Goal: Find contact information: Find contact information

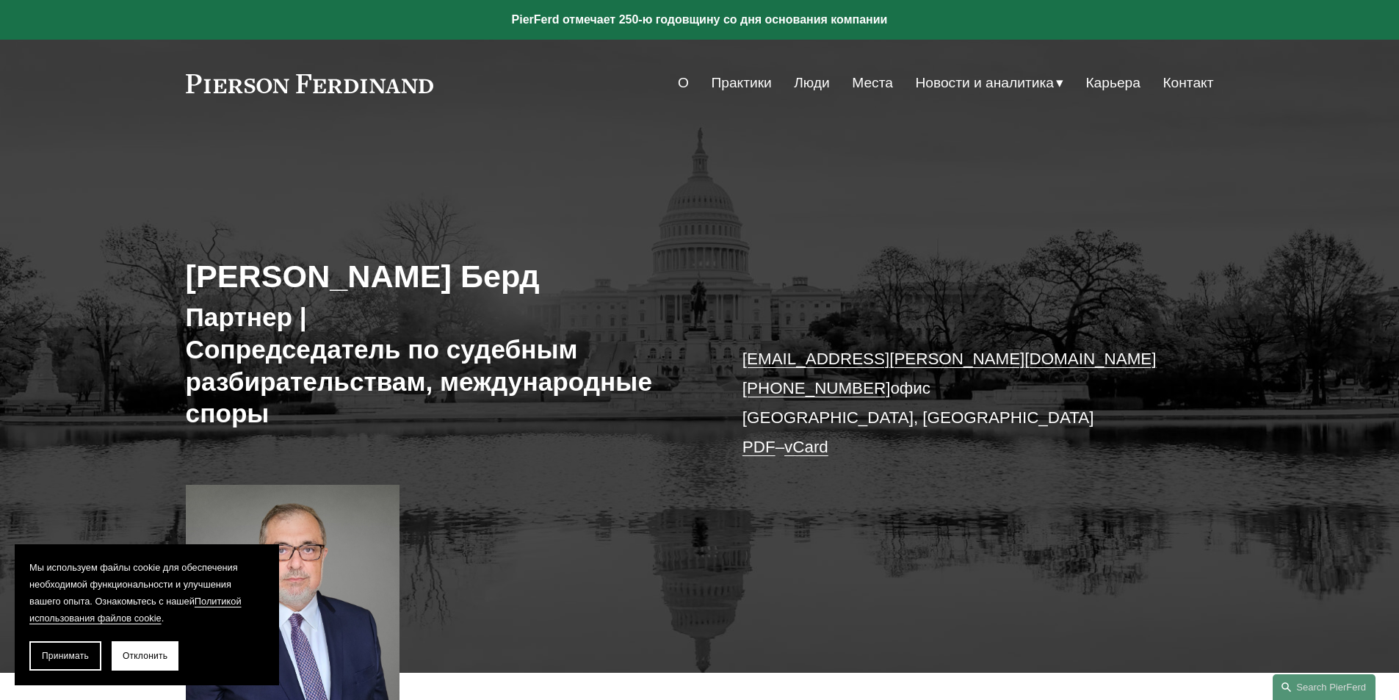
click at [1059, 450] on p "[EMAIL_ADDRESS][PERSON_NAME][DOMAIN_NAME] [PHONE_NUMBER] [GEOGRAPHIC_DATA], [GE…" at bounding box center [957, 404] width 428 height 118
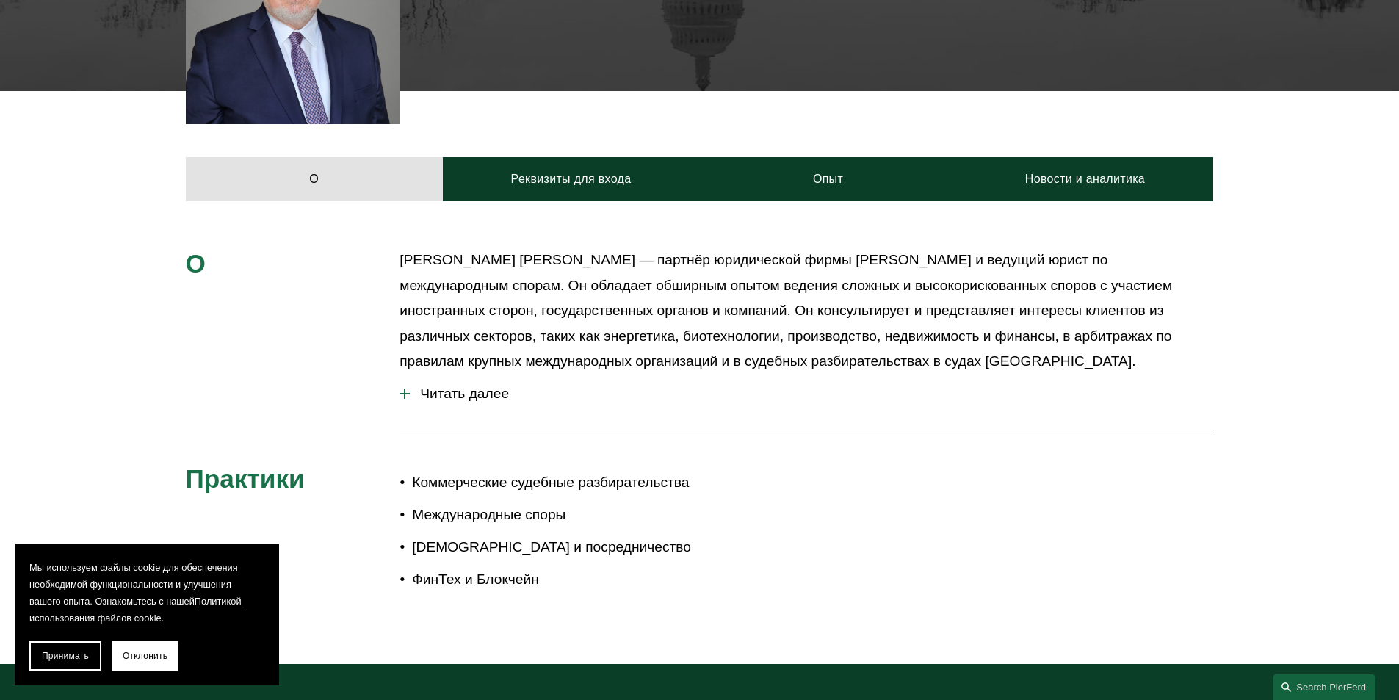
scroll to position [583, 0]
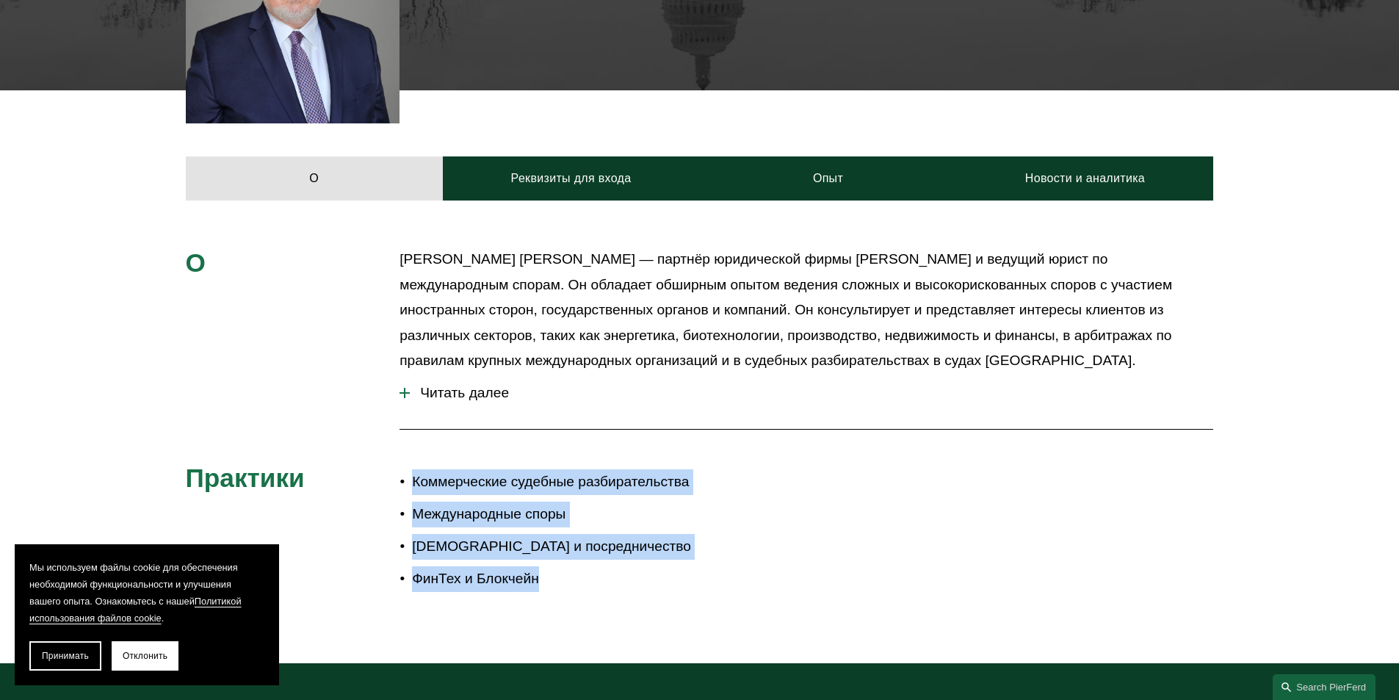
drag, startPoint x: 409, startPoint y: 481, endPoint x: 577, endPoint y: 578, distance: 194.2
click at [577, 578] on ul "Коммерческие судебные разбирательства Международные споры [DEMOGRAPHIC_DATA] и …" at bounding box center [550, 530] width 300 height 123
copy ul "Коммерческие судебные разбирательства Международные споры [DEMOGRAPHIC_DATA] и …"
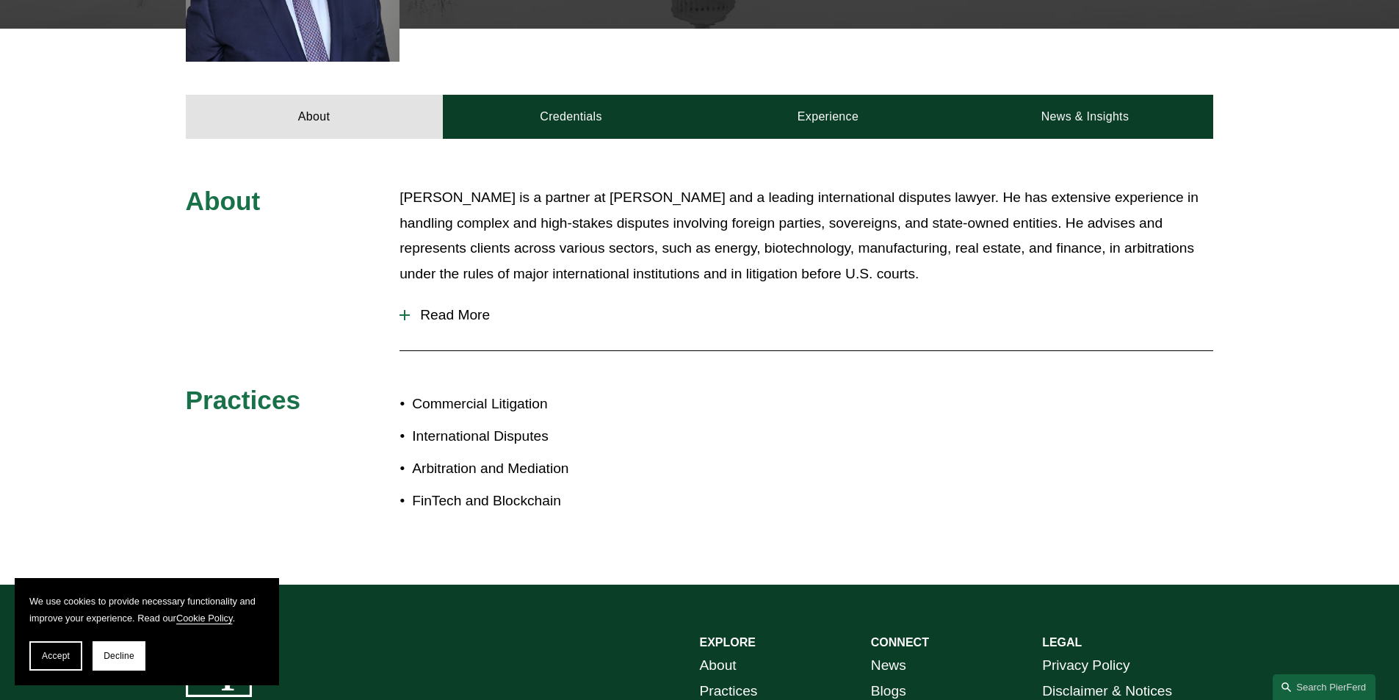
click at [449, 401] on p "Commercial Litigation" at bounding box center [555, 405] width 287 height 26
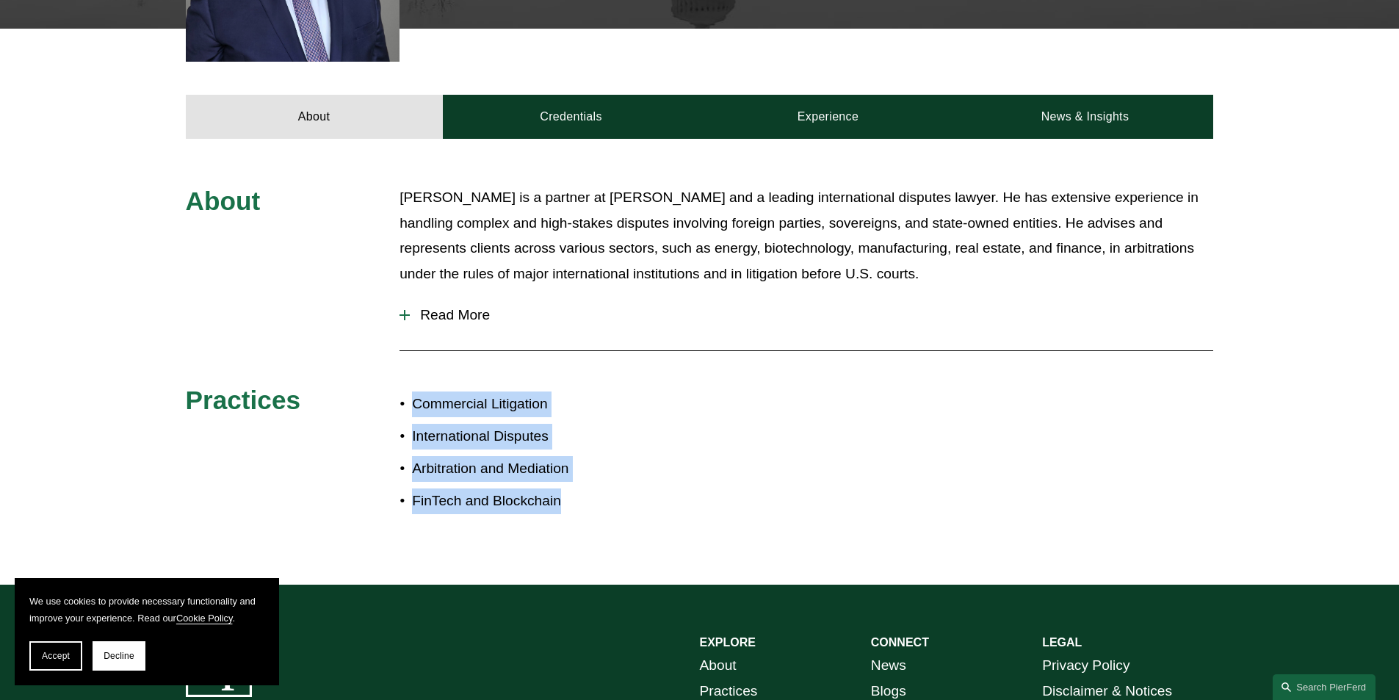
drag, startPoint x: 415, startPoint y: 401, endPoint x: 577, endPoint y: 517, distance: 199.0
click at [577, 517] on div "Commercial Litigation International Disputes Arbitration and Mediation FinTech …" at bounding box center [550, 452] width 300 height 137
copy ul "Commercial Litigation International Disputes Arbitration and Mediation FinTech …"
click at [426, 313] on span "Read More" at bounding box center [812, 315] width 804 height 16
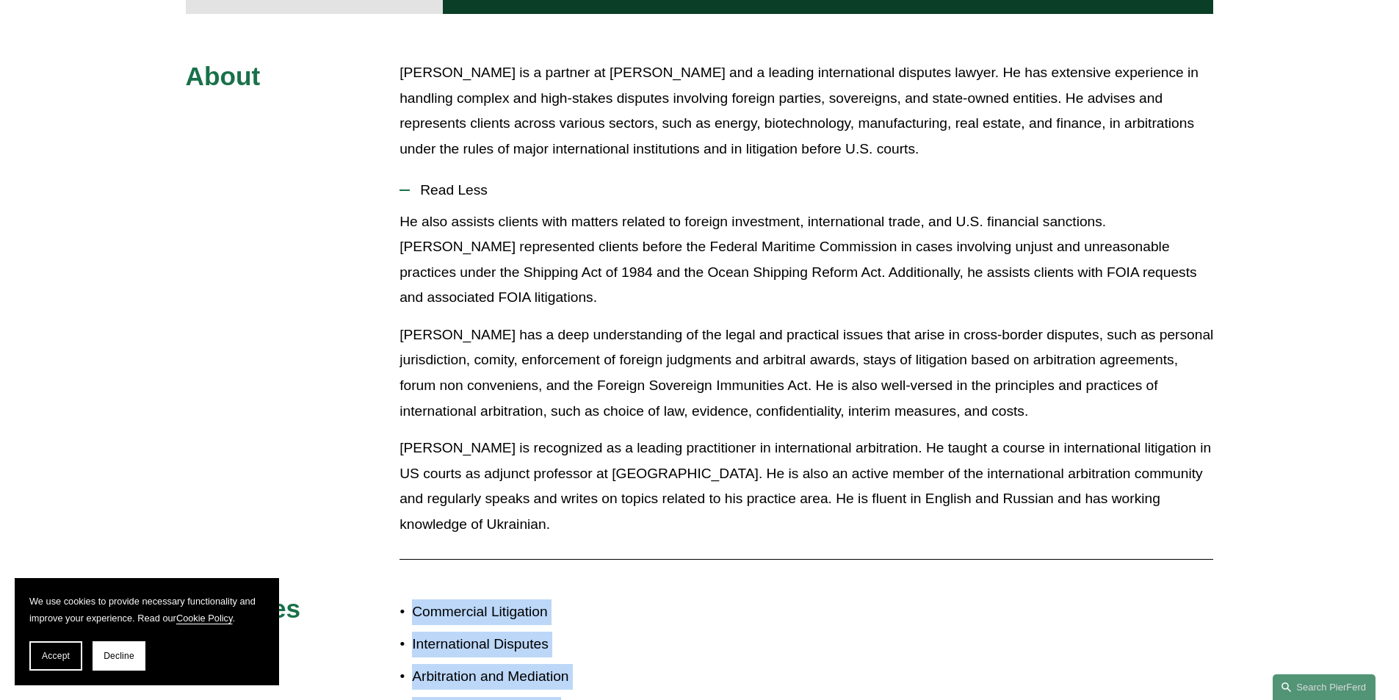
scroll to position [693, 0]
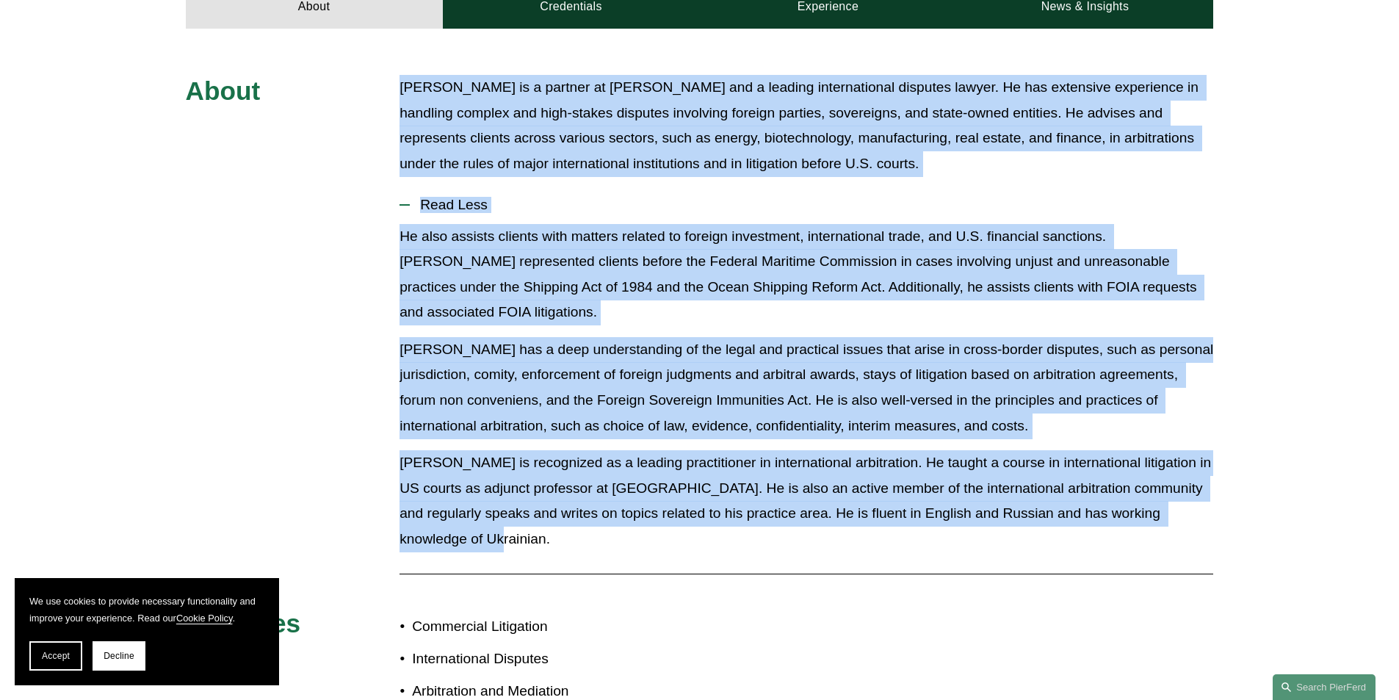
drag, startPoint x: 398, startPoint y: 88, endPoint x: 505, endPoint y: 543, distance: 467.0
click at [505, 543] on div "About [PERSON_NAME] is a partner at [PERSON_NAME] and a leading international d…" at bounding box center [699, 418] width 1399 height 687
copy div "[PERSON_NAME] is a partner at [PERSON_NAME] and a leading international dispute…"
